Goal: Task Accomplishment & Management: Use online tool/utility

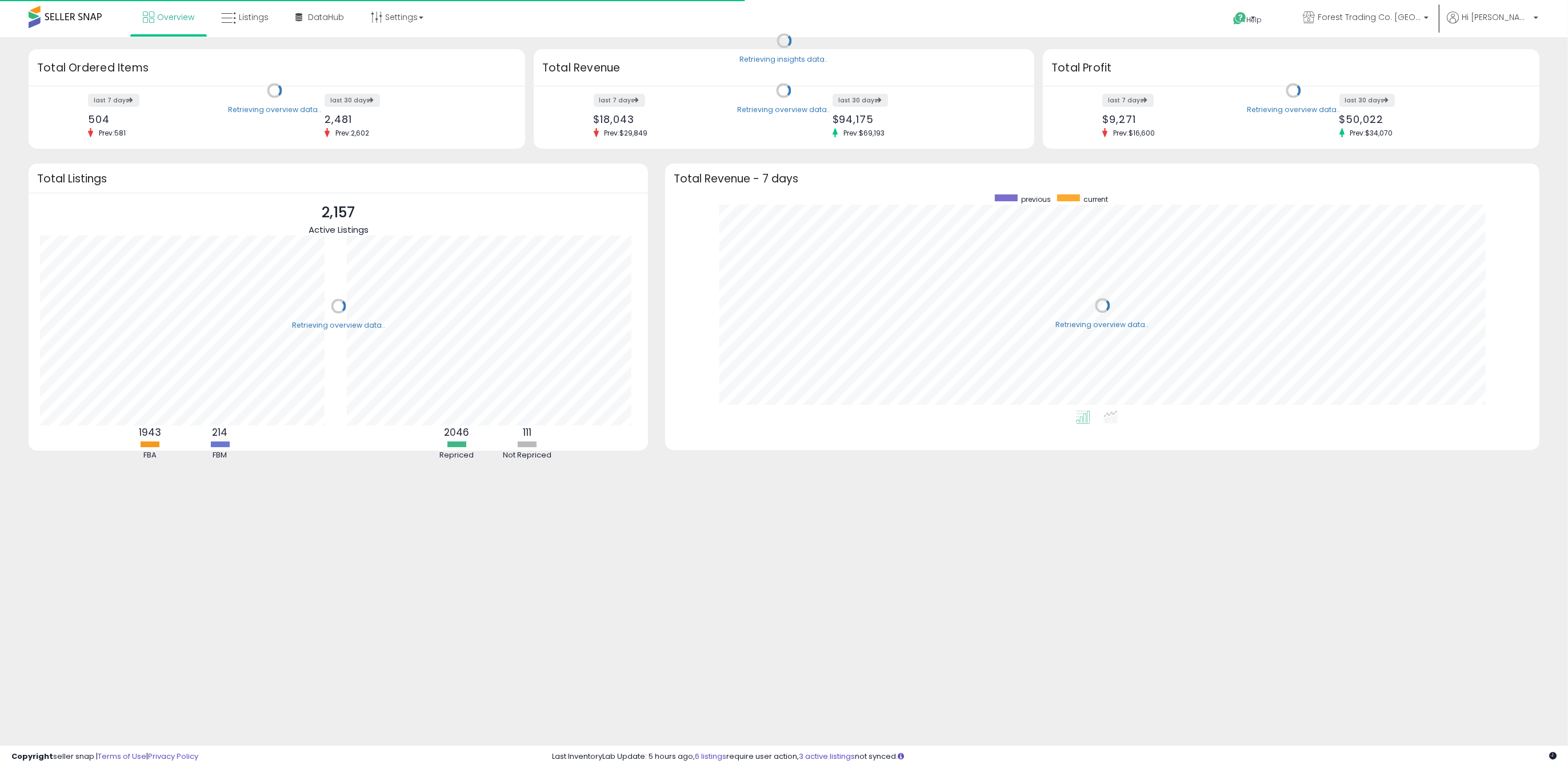
scroll to position [215, 851]
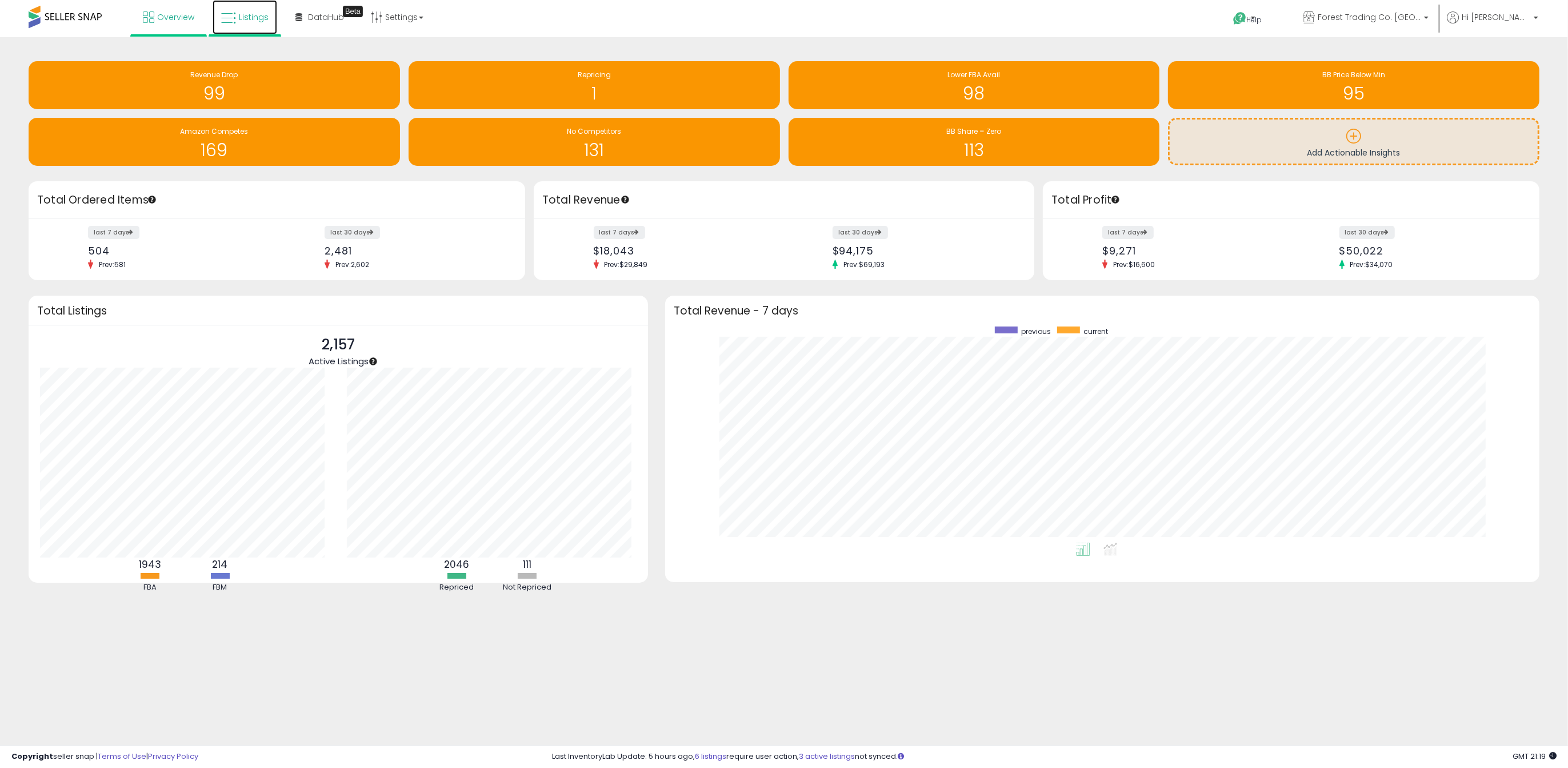
click at [253, 22] on link "Listings" at bounding box center [244, 17] width 65 height 35
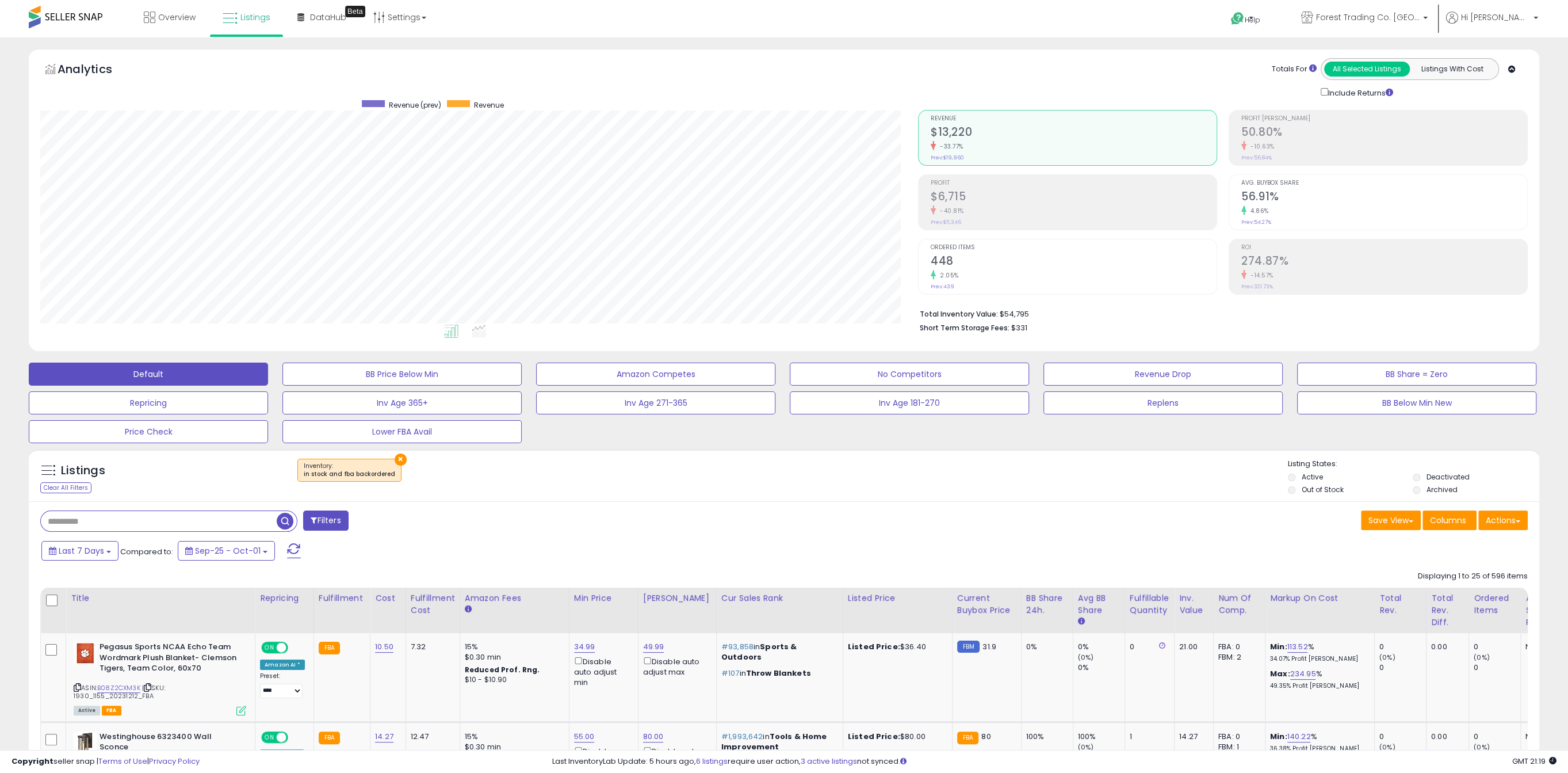
scroll to position [288, 0]
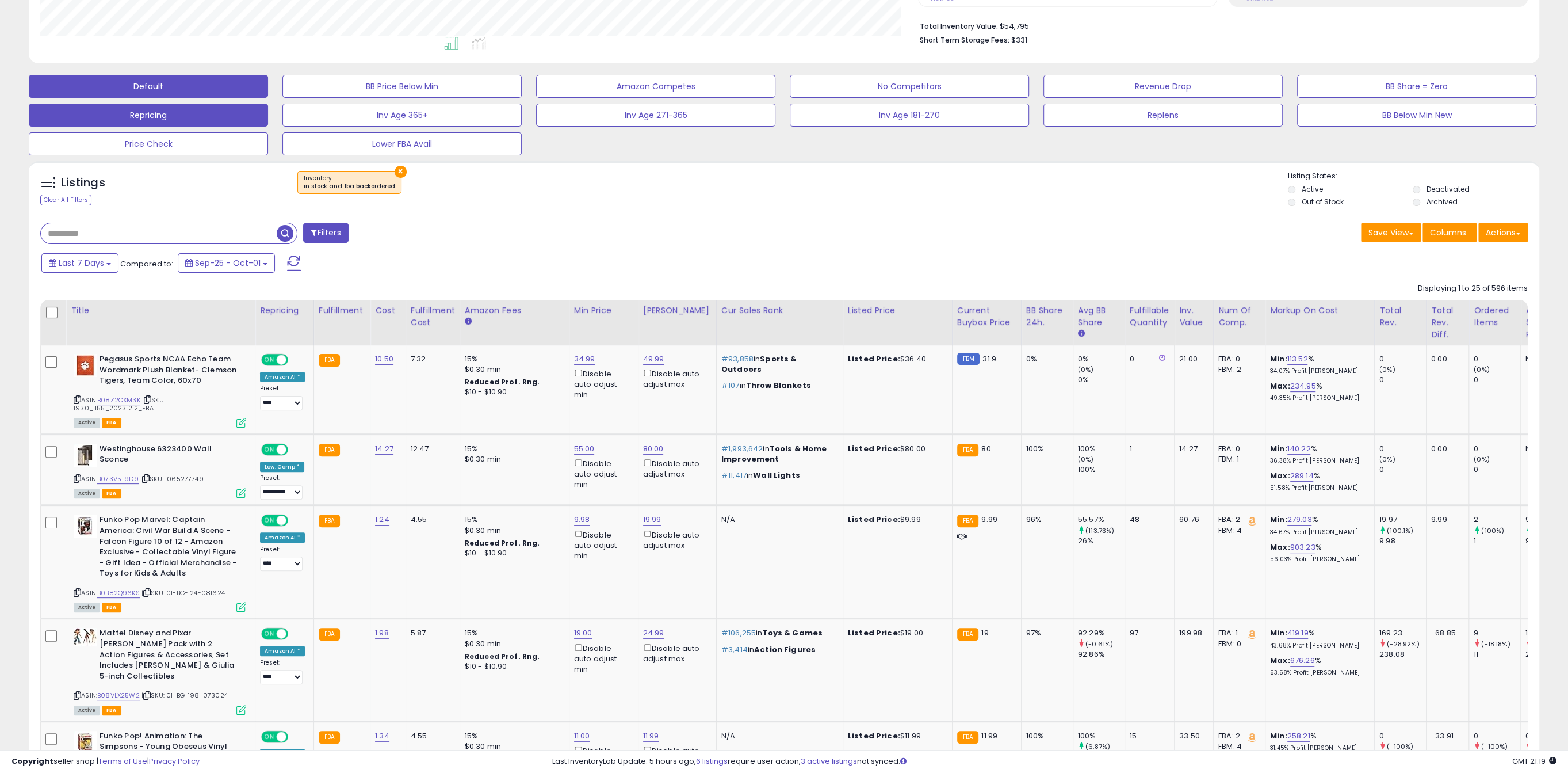
click at [237, 120] on button "Repricing" at bounding box center [149, 115] width 239 height 23
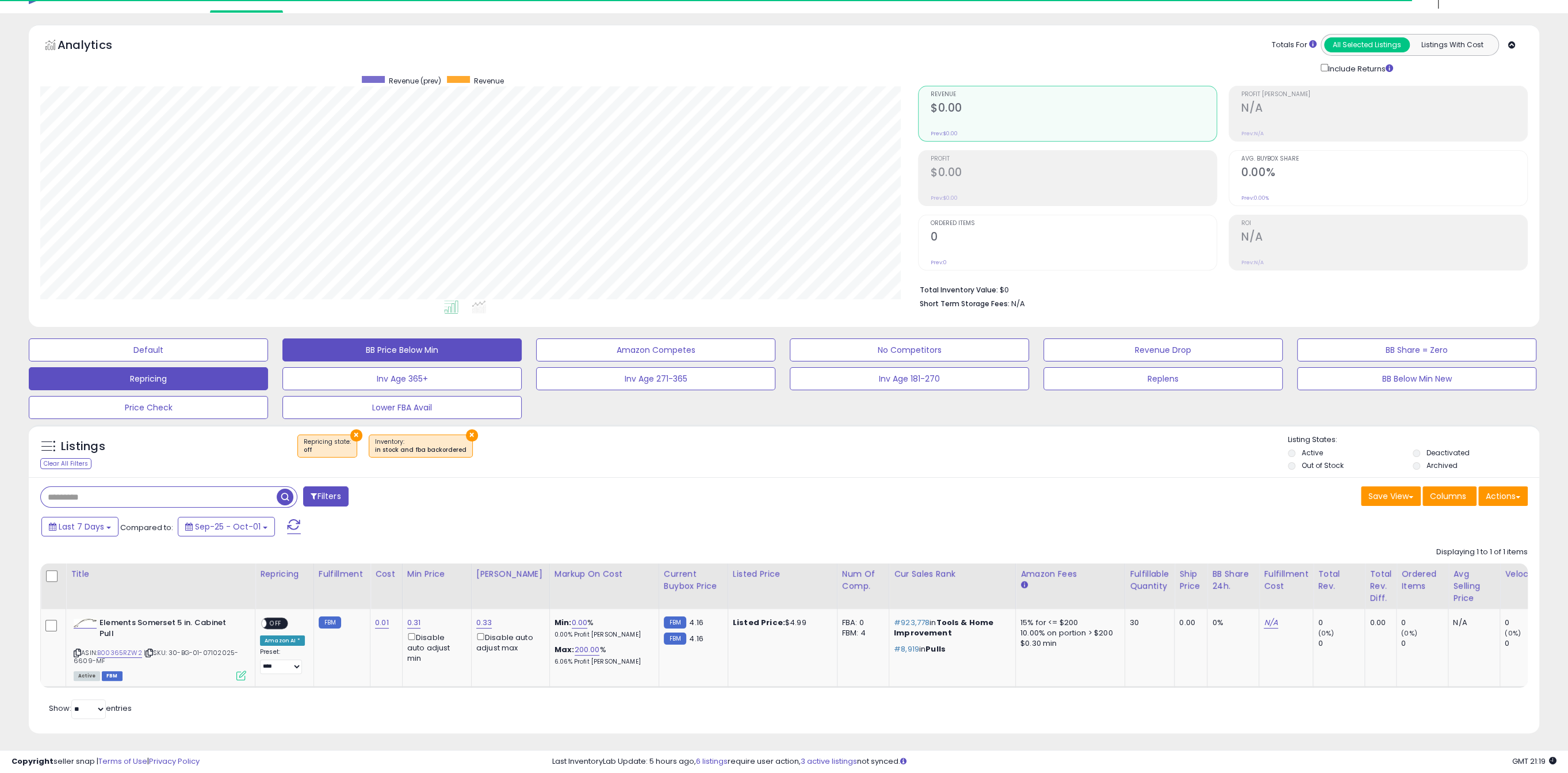
scroll to position [38, 0]
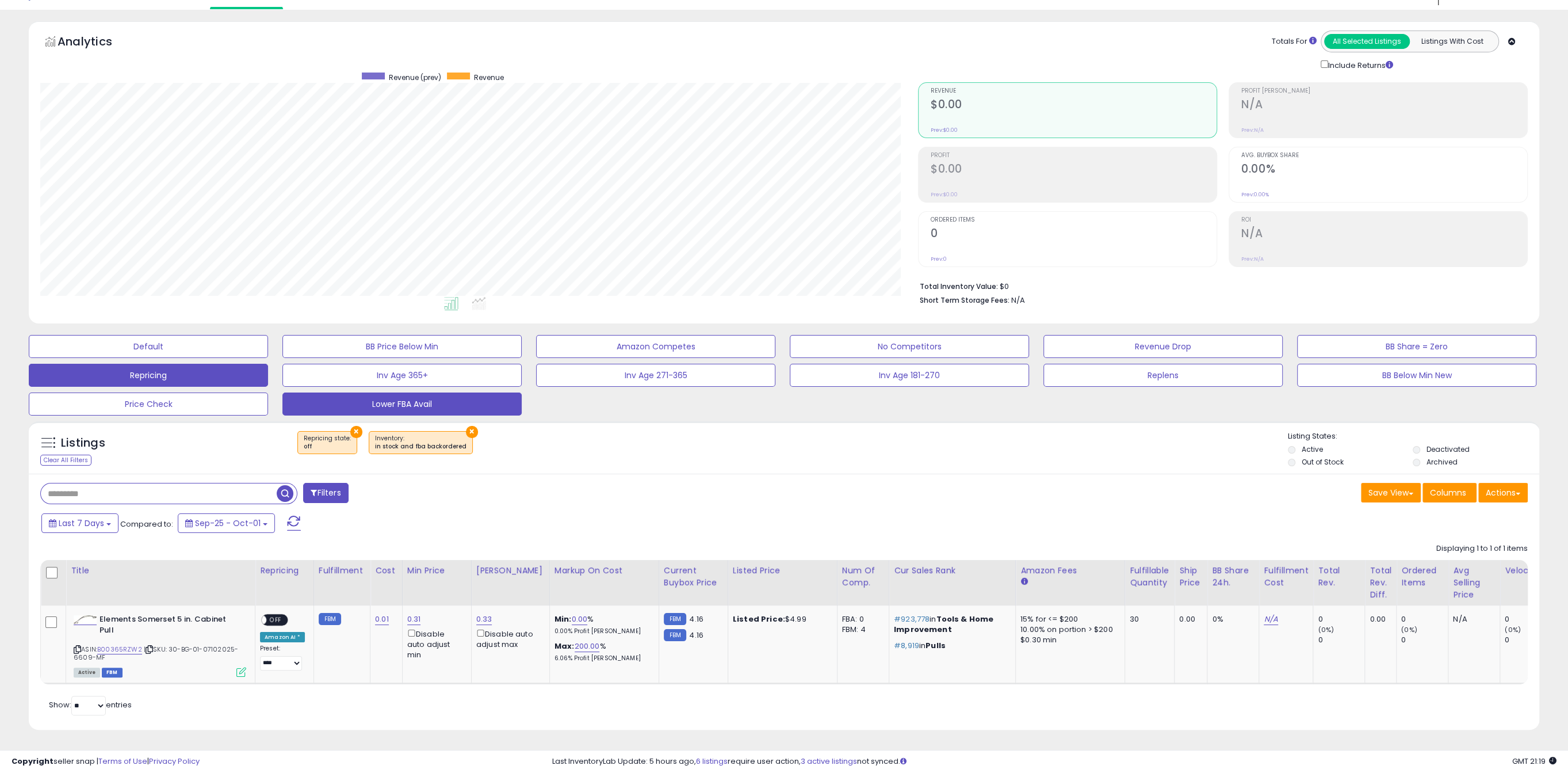
click at [340, 392] on button "Lower FBA Avail" at bounding box center [402, 403] width 239 height 23
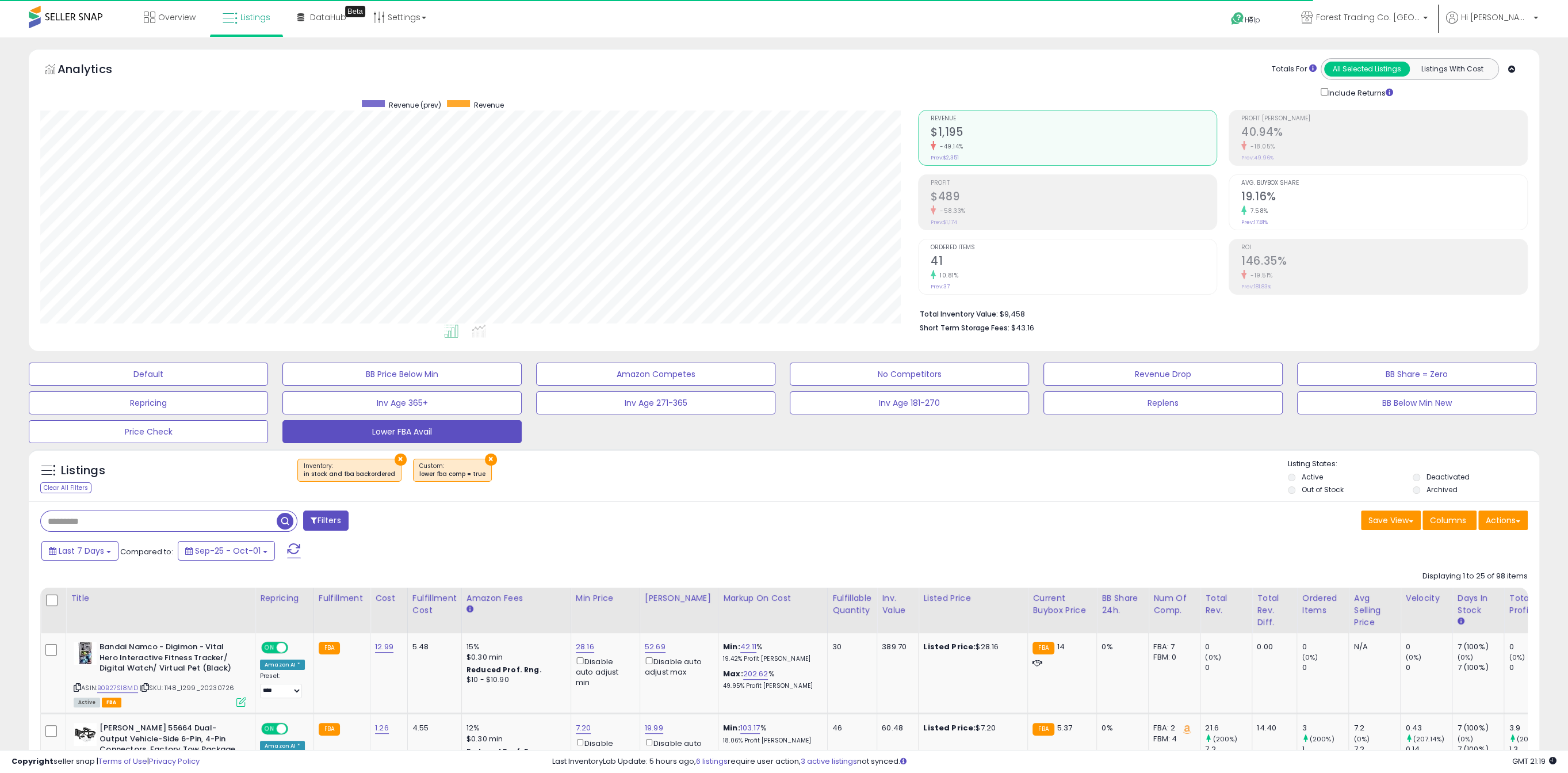
scroll to position [236, 877]
